Goal: Find specific page/section: Find specific page/section

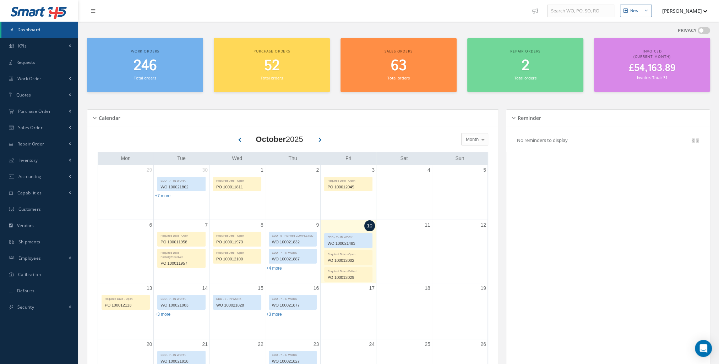
click at [680, 64] on h2 "£54,163.89" at bounding box center [651, 68] width 109 height 11
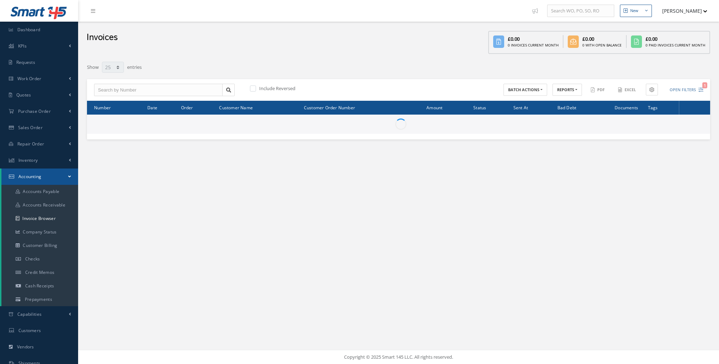
select select "25"
